Goal: Task Accomplishment & Management: Use online tool/utility

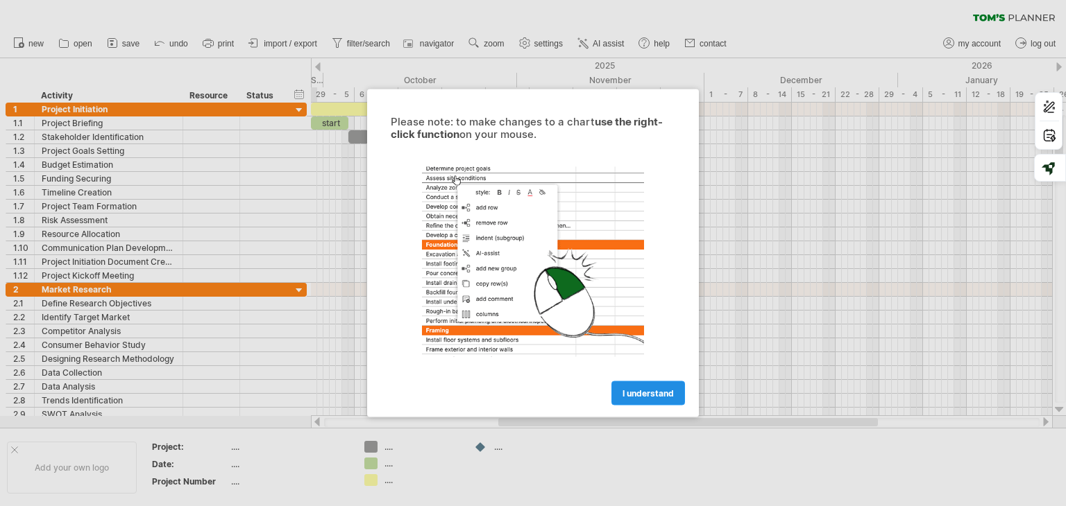
click at [663, 392] on span "I understand" at bounding box center [647, 394] width 51 height 10
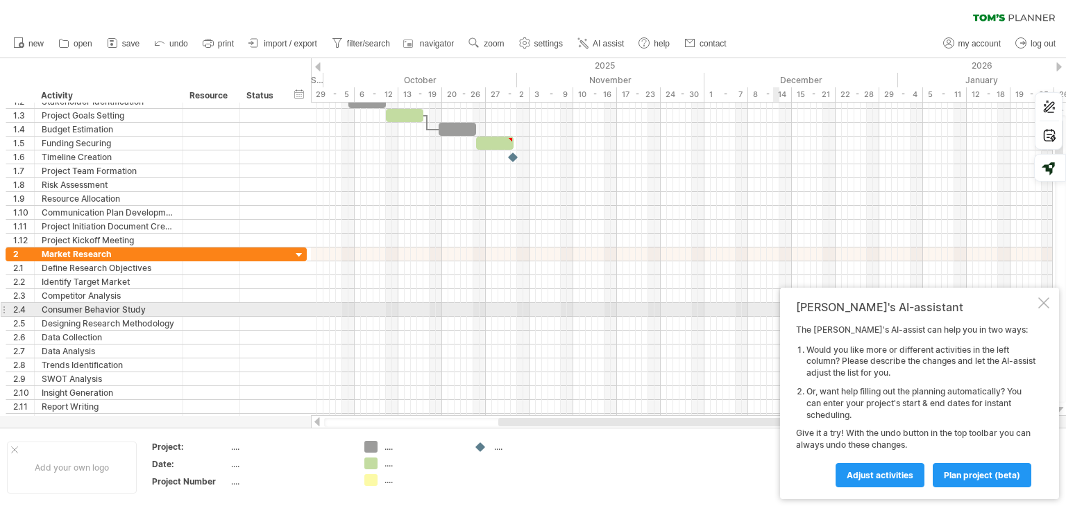
click at [1046, 306] on div at bounding box center [1043, 303] width 11 height 11
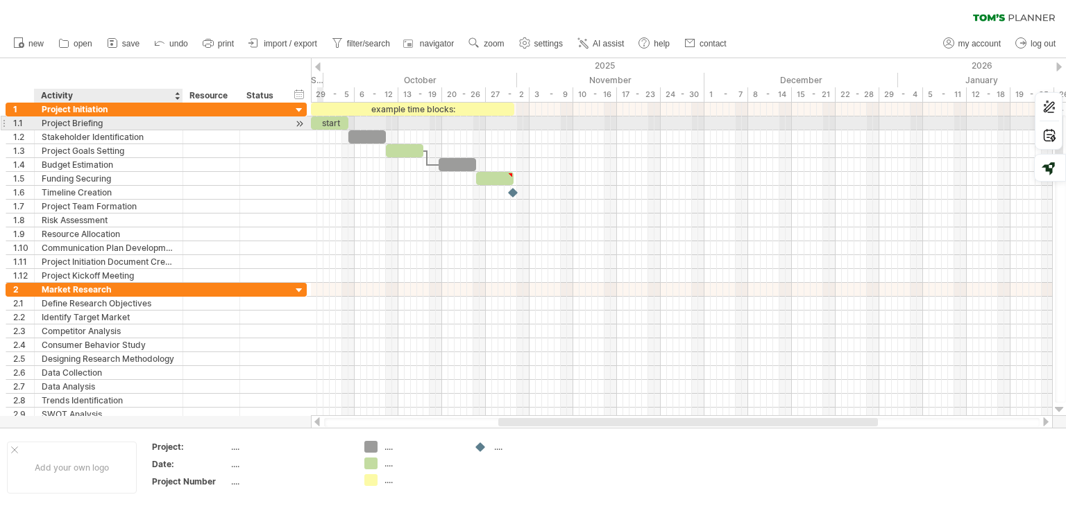
click at [112, 126] on div "Project Briefing" at bounding box center [109, 123] width 134 height 13
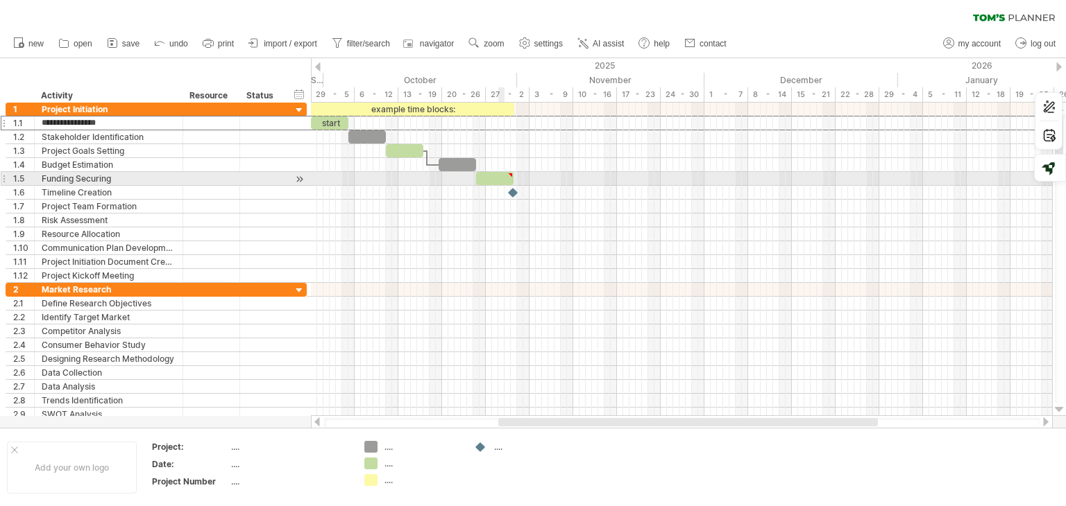
type textarea "**********"
click at [499, 174] on div at bounding box center [494, 178] width 37 height 13
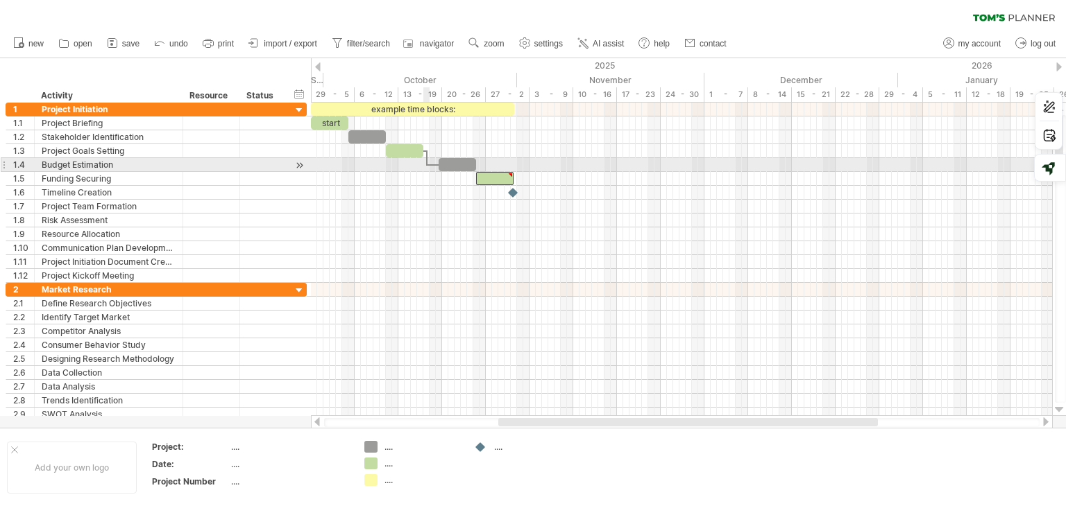
click at [425, 158] on div at bounding box center [427, 158] width 4 height 15
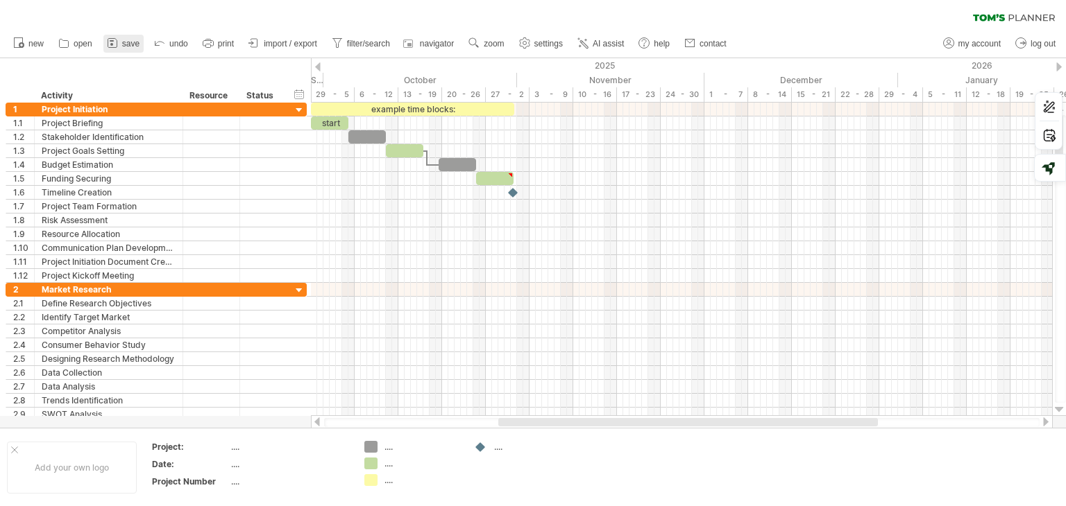
click at [123, 45] on span "save" at bounding box center [130, 44] width 17 height 10
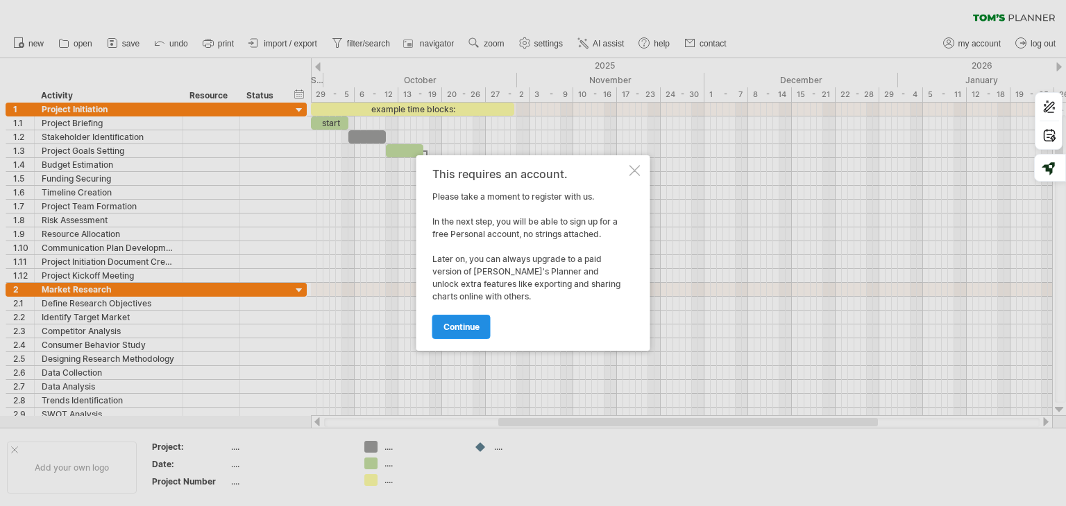
click at [472, 321] on link "continue" at bounding box center [461, 327] width 58 height 24
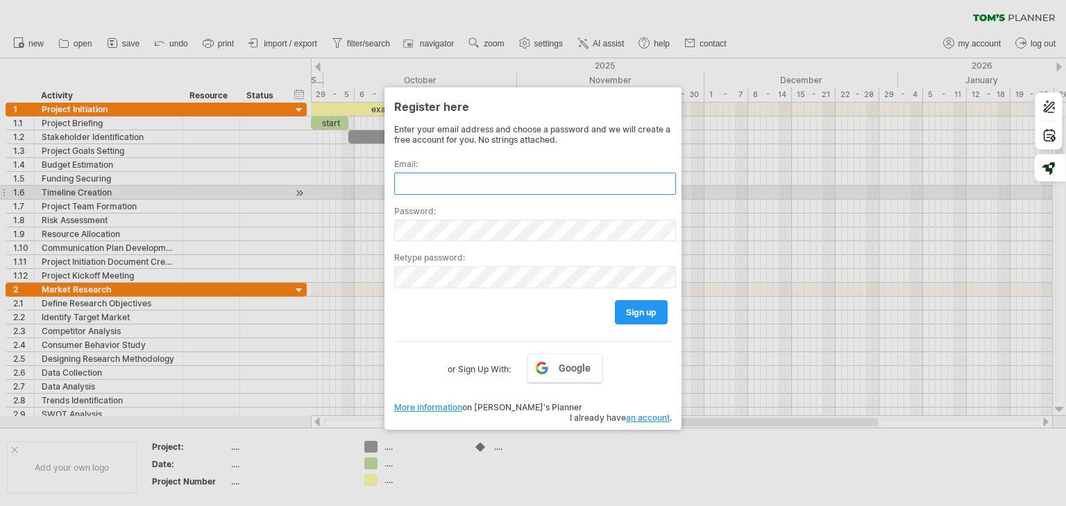
click at [469, 186] on input "text" at bounding box center [535, 184] width 282 height 22
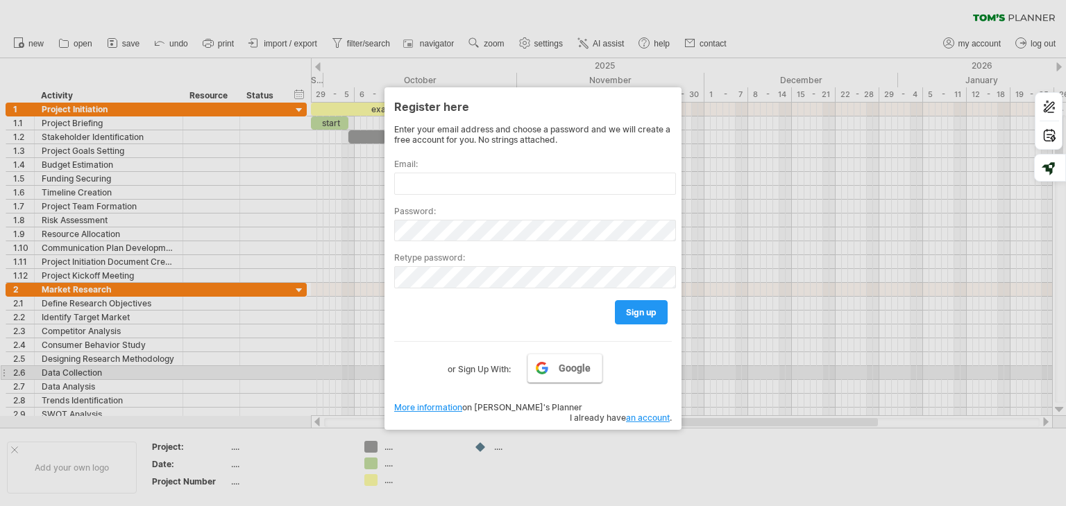
click at [570, 379] on link "Google" at bounding box center [564, 368] width 75 height 29
